Goal: Navigation & Orientation: Find specific page/section

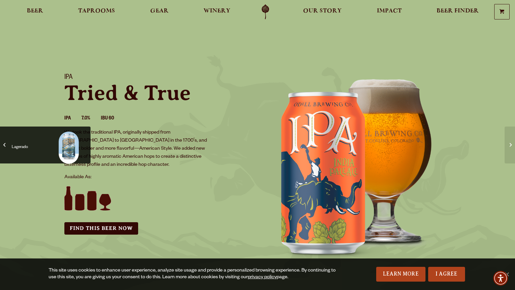
click at [7, 144] on span "Lagerado" at bounding box center [45, 147] width 80 height 32
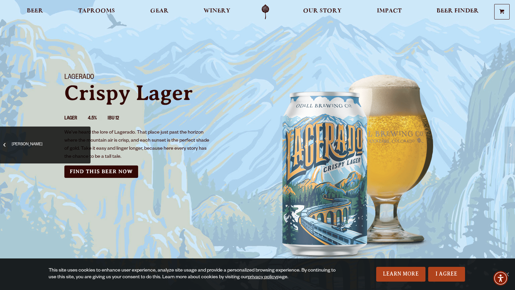
click at [5, 145] on span at bounding box center [4, 144] width 2 height 7
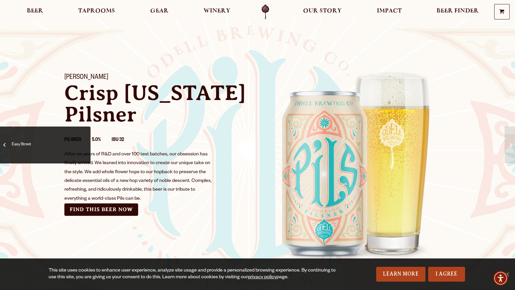
click at [3, 140] on link "Easy Street" at bounding box center [45, 144] width 91 height 37
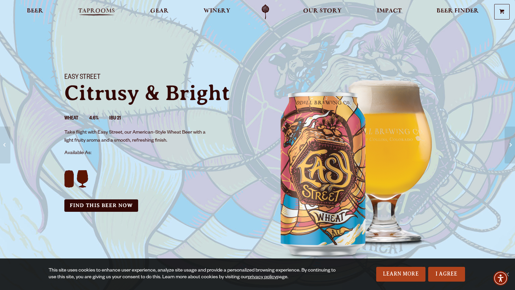
click at [105, 13] on span "Taprooms" at bounding box center [96, 10] width 37 height 5
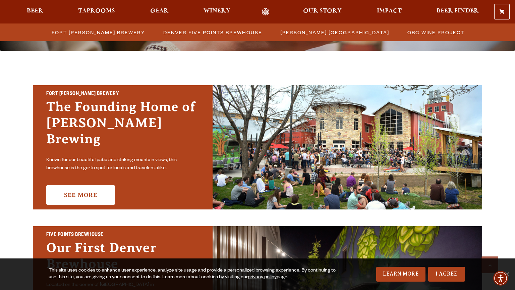
scroll to position [227, 0]
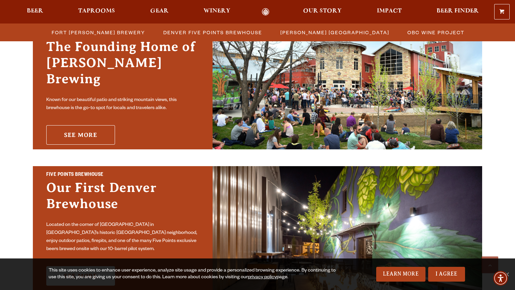
click at [71, 131] on link "See More" at bounding box center [80, 134] width 69 height 19
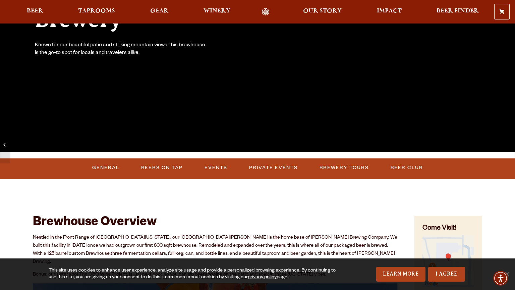
scroll to position [142, 0]
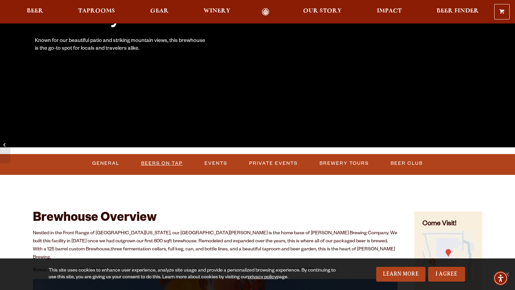
click at [156, 161] on link "Beers on Tap" at bounding box center [161, 163] width 47 height 15
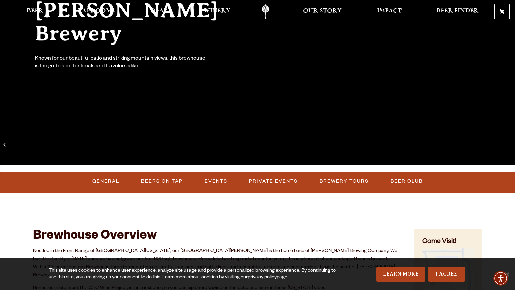
scroll to position [0, 0]
